Goal: Task Accomplishment & Management: Complete application form

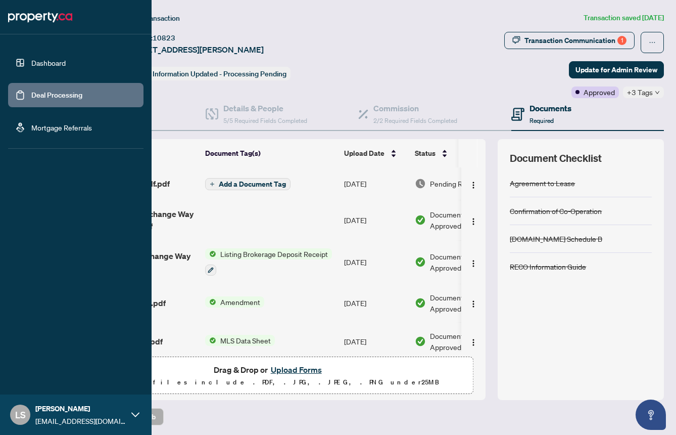
click at [31, 58] on link "Dashboard" at bounding box center [48, 62] width 34 height 9
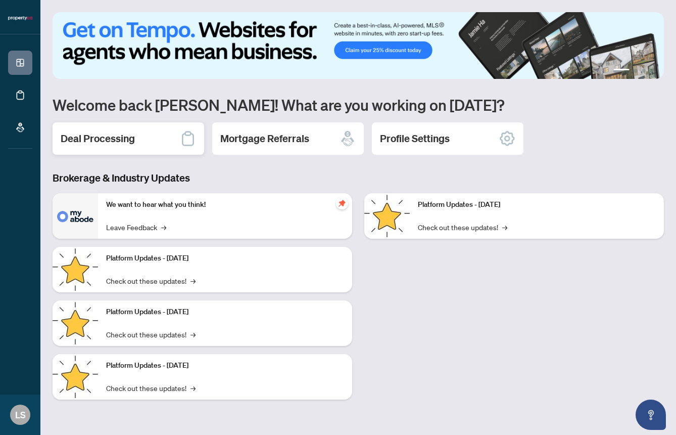
click at [90, 146] on div "Deal Processing" at bounding box center [129, 138] width 152 height 32
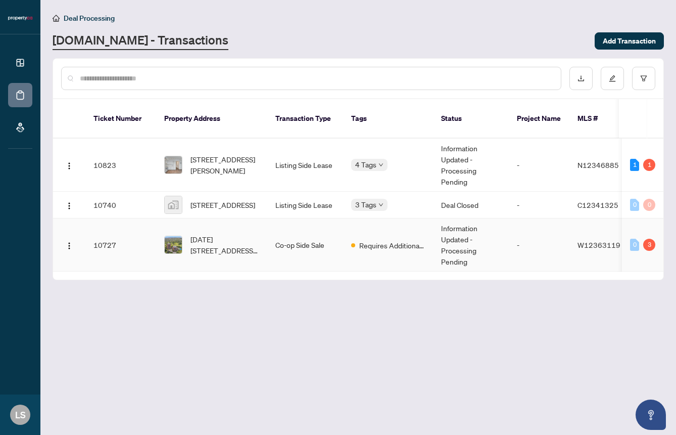
click at [208, 238] on span "[DATE][STREET_ADDRESS][DATE][PERSON_NAME]" at bounding box center [225, 245] width 69 height 22
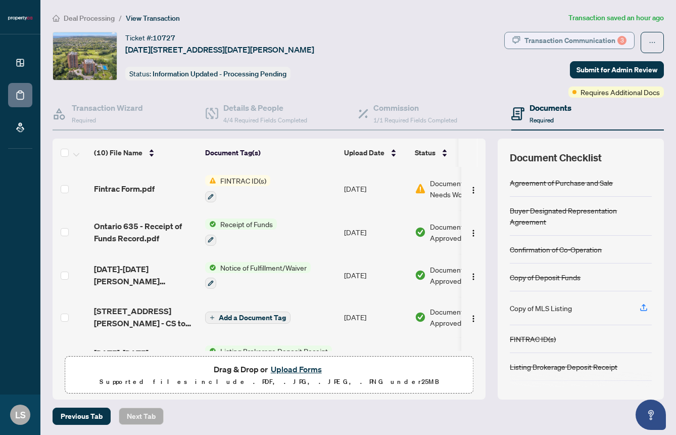
click at [579, 38] on div "Transaction Communication 3" at bounding box center [576, 40] width 102 height 16
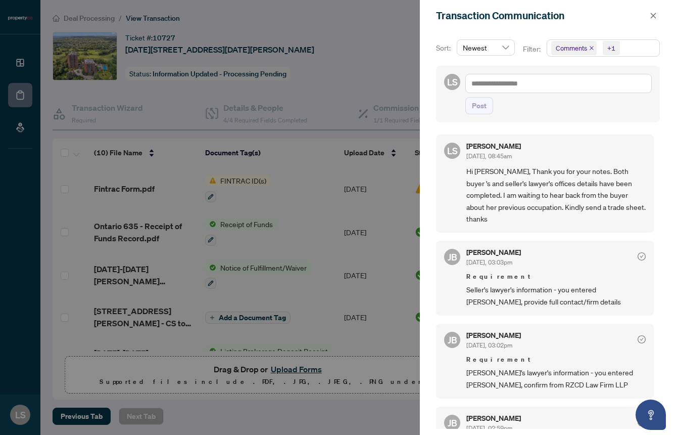
click at [300, 205] on div at bounding box center [338, 217] width 676 height 435
click at [657, 20] on span "button" at bounding box center [653, 16] width 7 height 16
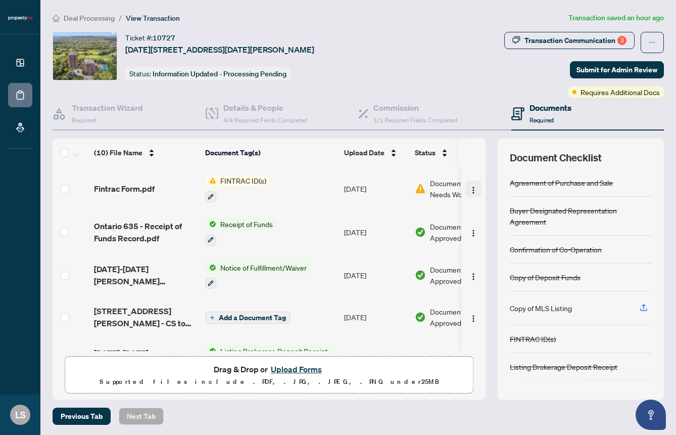
click at [472, 187] on img "button" at bounding box center [474, 190] width 8 height 8
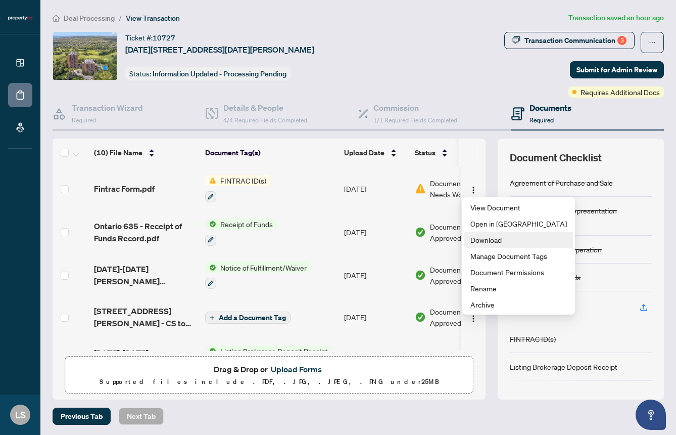
click at [482, 238] on span "Download" at bounding box center [519, 239] width 97 height 11
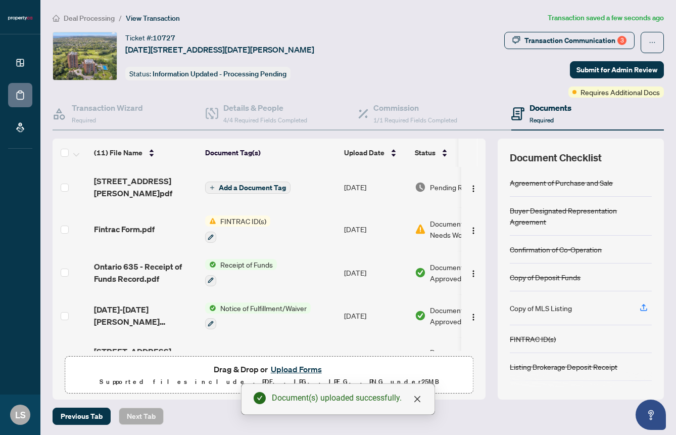
click at [234, 187] on span "Add a Document Tag" at bounding box center [252, 187] width 67 height 7
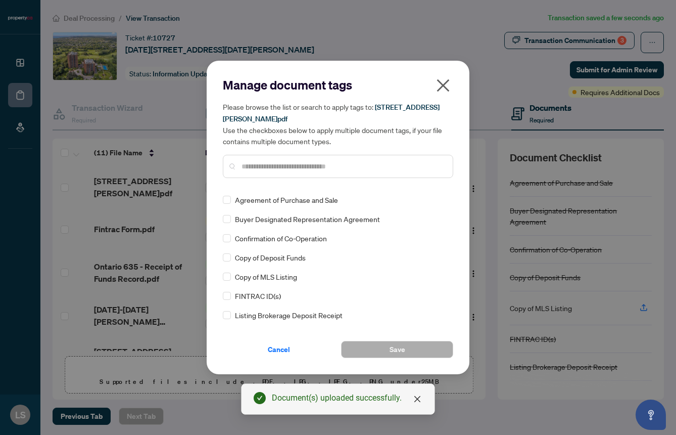
click at [267, 167] on input "text" at bounding box center [343, 166] width 203 height 11
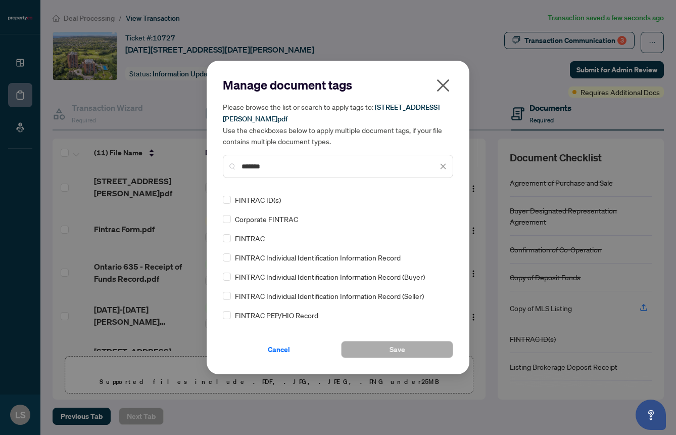
type input "*******"
click at [383, 351] on button "Save" at bounding box center [397, 349] width 112 height 17
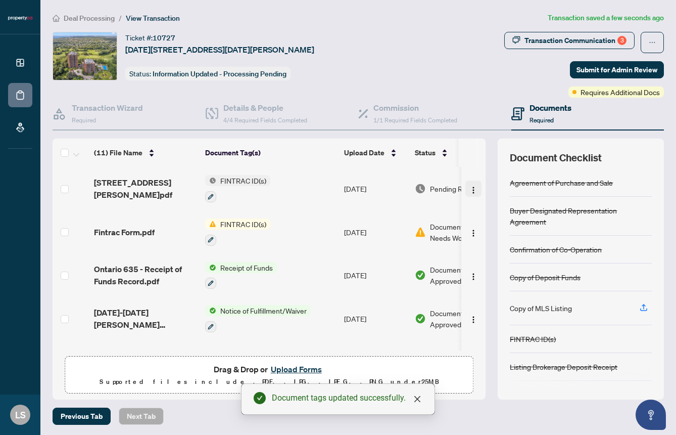
click at [471, 187] on img "button" at bounding box center [474, 190] width 8 height 8
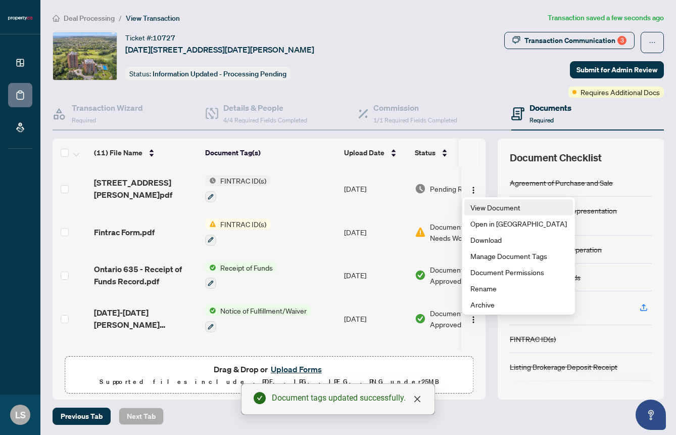
click at [482, 209] on span "View Document" at bounding box center [519, 207] width 97 height 11
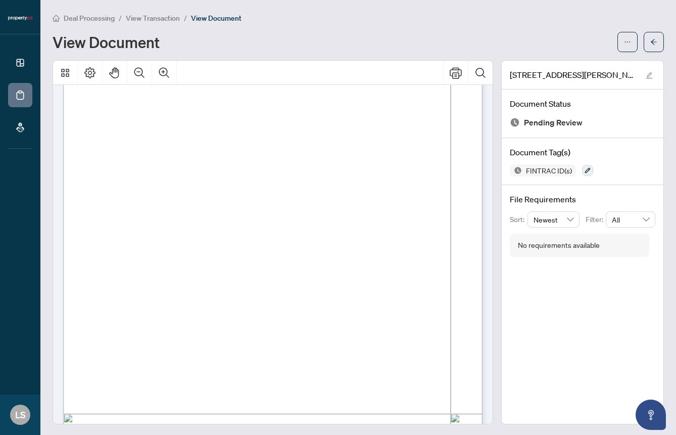
scroll to position [1894, 0]
click at [651, 36] on span "button" at bounding box center [654, 42] width 7 height 16
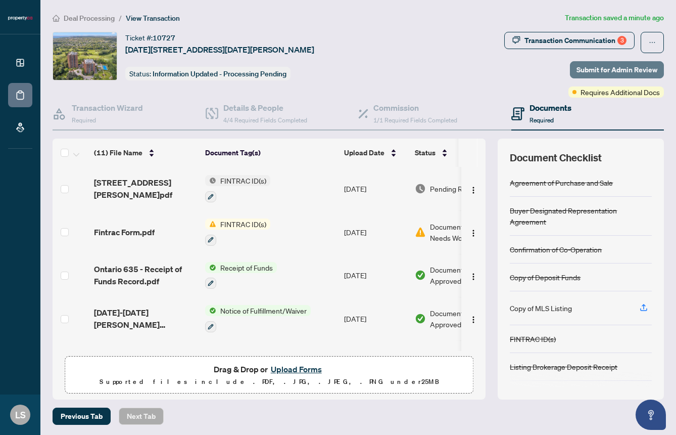
click at [625, 69] on span "Submit for Admin Review" at bounding box center [617, 70] width 81 height 16
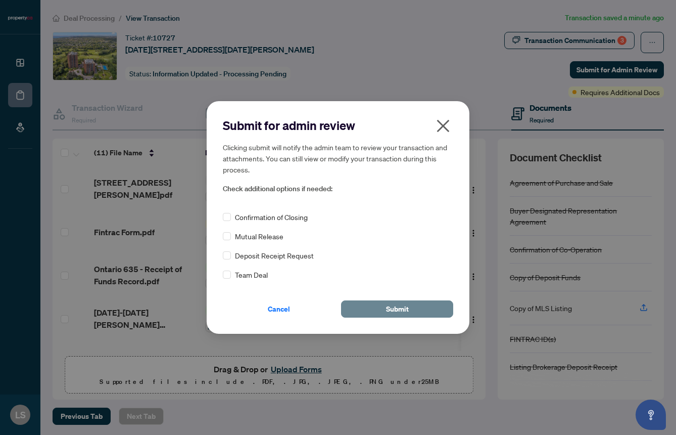
click at [368, 306] on button "Submit" at bounding box center [397, 308] width 112 height 17
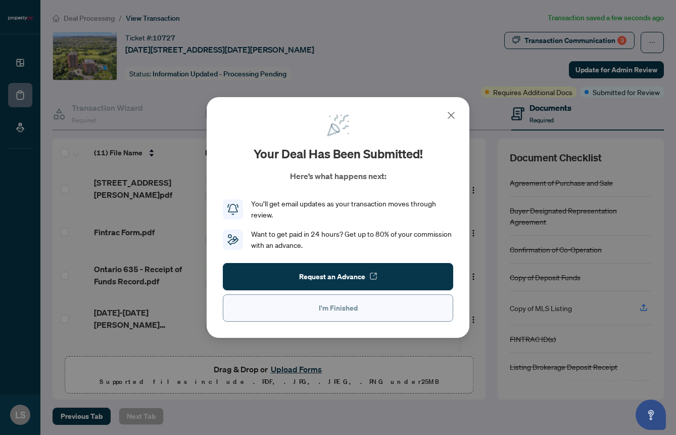
click at [368, 306] on button "I'm Finished" at bounding box center [338, 307] width 230 height 27
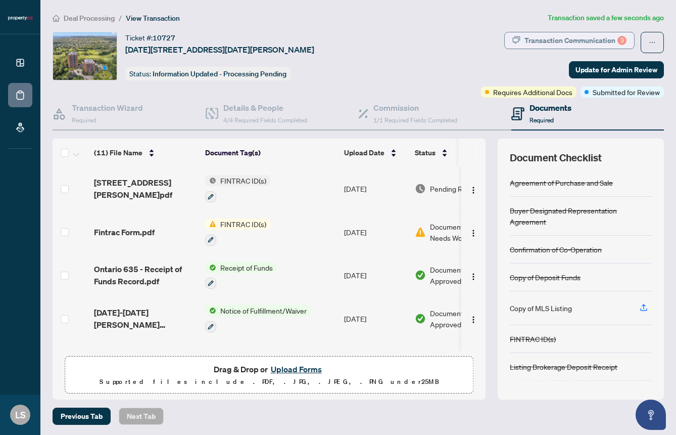
click at [597, 39] on div "Transaction Communication 3" at bounding box center [576, 40] width 102 height 16
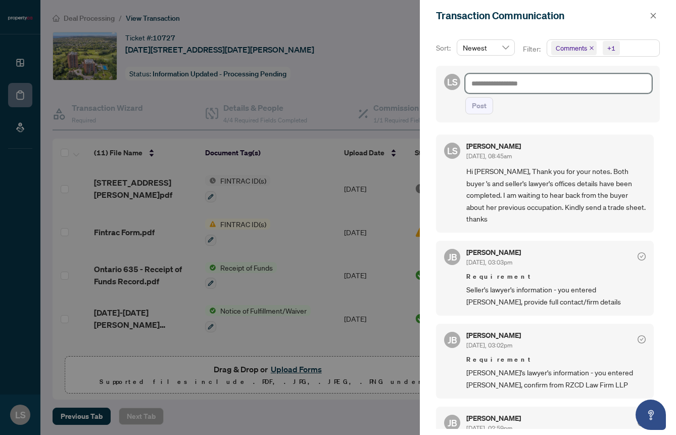
click at [559, 89] on textarea at bounding box center [559, 83] width 187 height 19
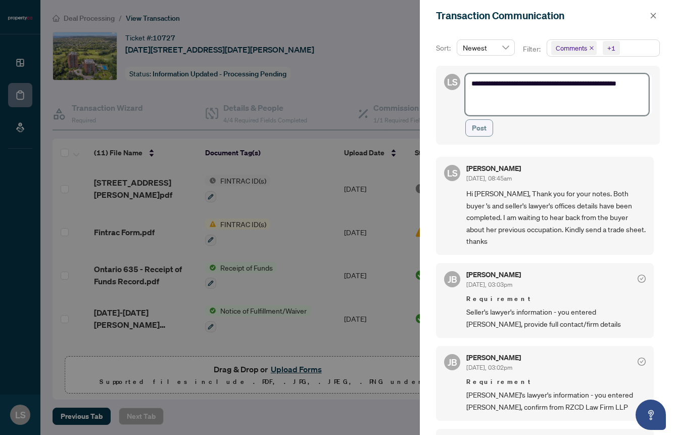
type textarea "**********"
click at [486, 129] on button "Post" at bounding box center [480, 127] width 28 height 17
